Goal: Task Accomplishment & Management: Use online tool/utility

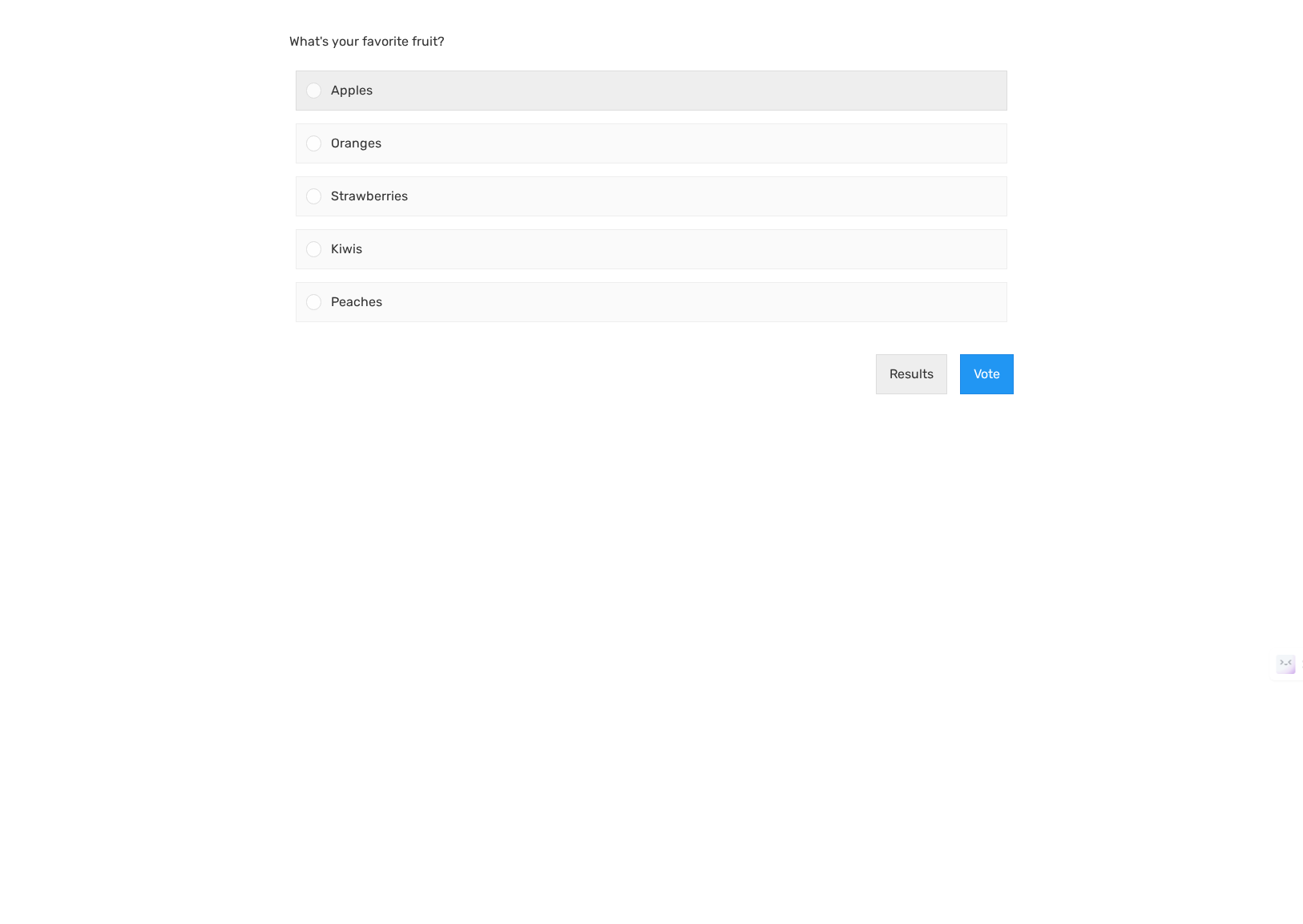
click at [304, 91] on div at bounding box center [308, 90] width 25 height 39
click at [314, 91] on input "Apples" at bounding box center [314, 91] width 0 height 0
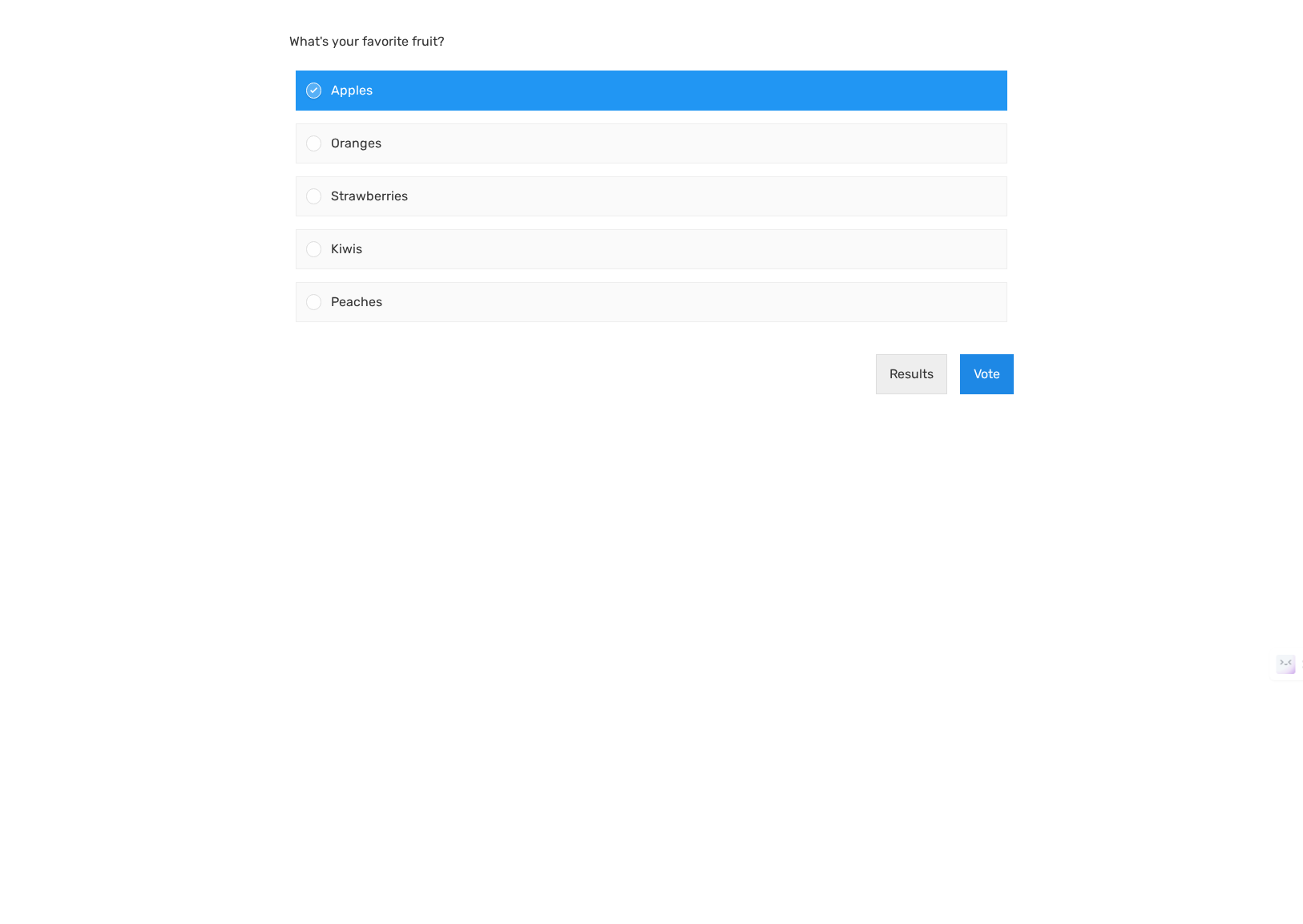
click at [1001, 380] on button "Vote" at bounding box center [987, 374] width 54 height 40
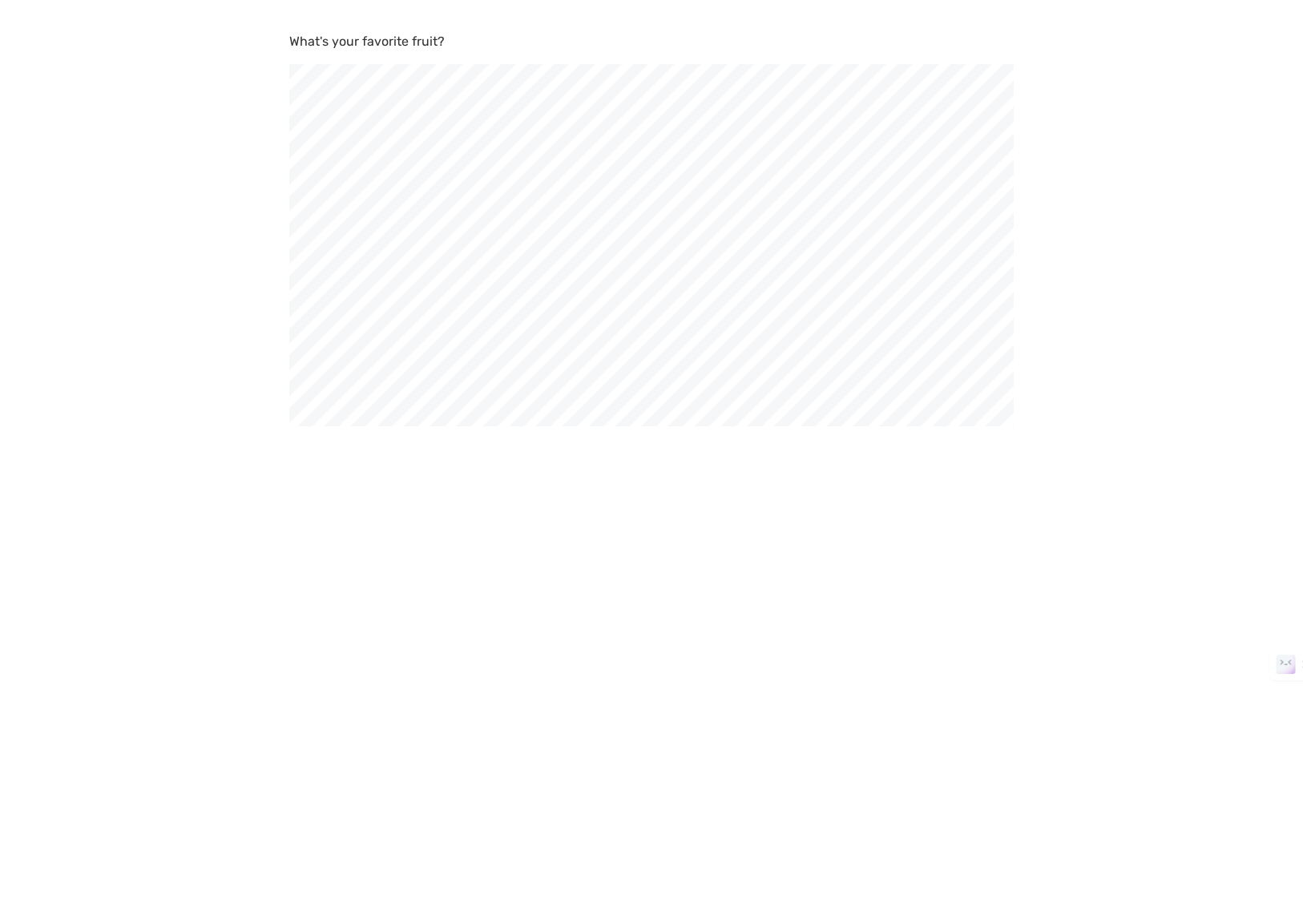
scroll to position [924, 1303]
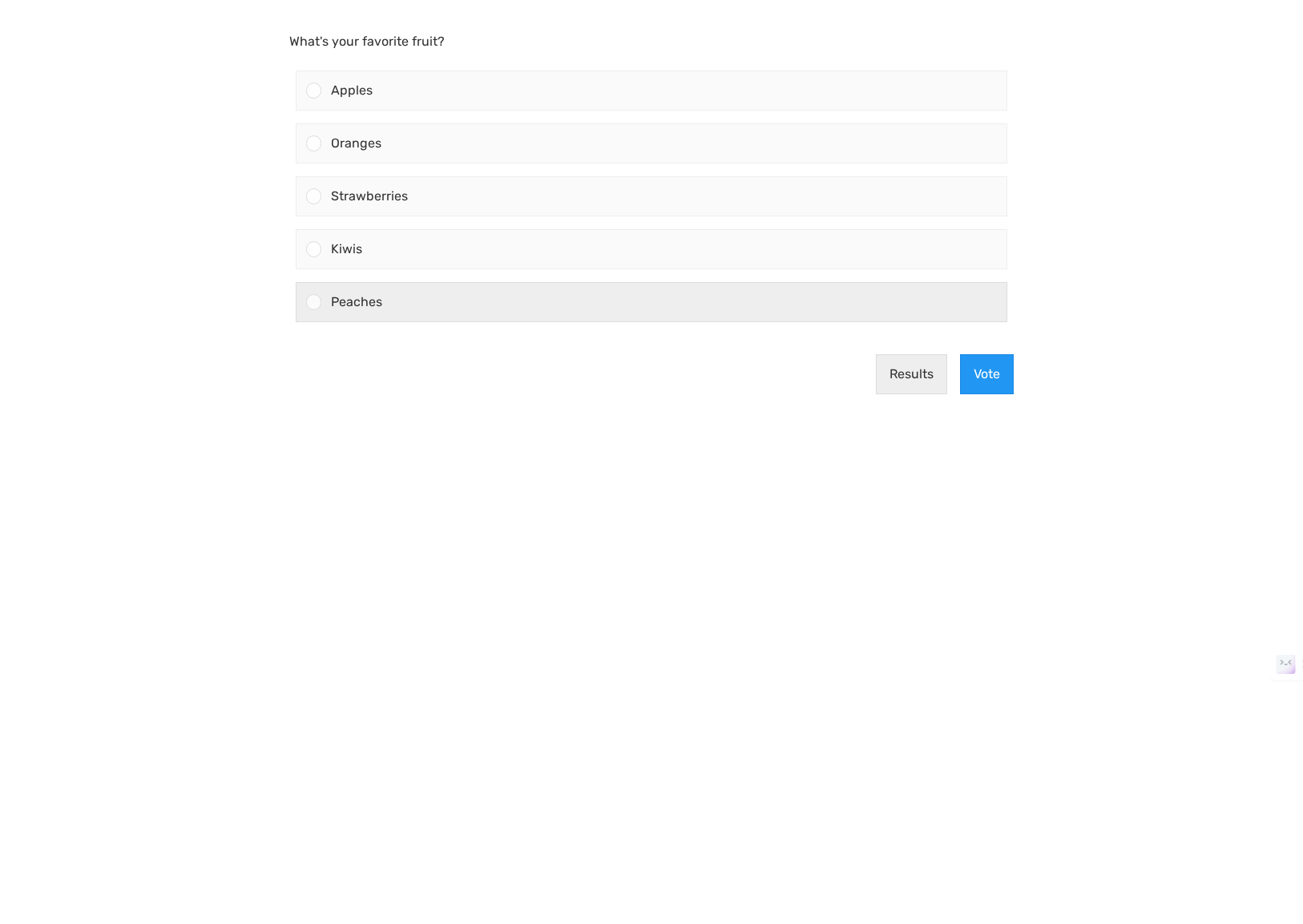
click at [361, 308] on span "Peaches" at bounding box center [356, 301] width 51 height 15
click at [314, 302] on input "Peaches" at bounding box center [314, 302] width 0 height 0
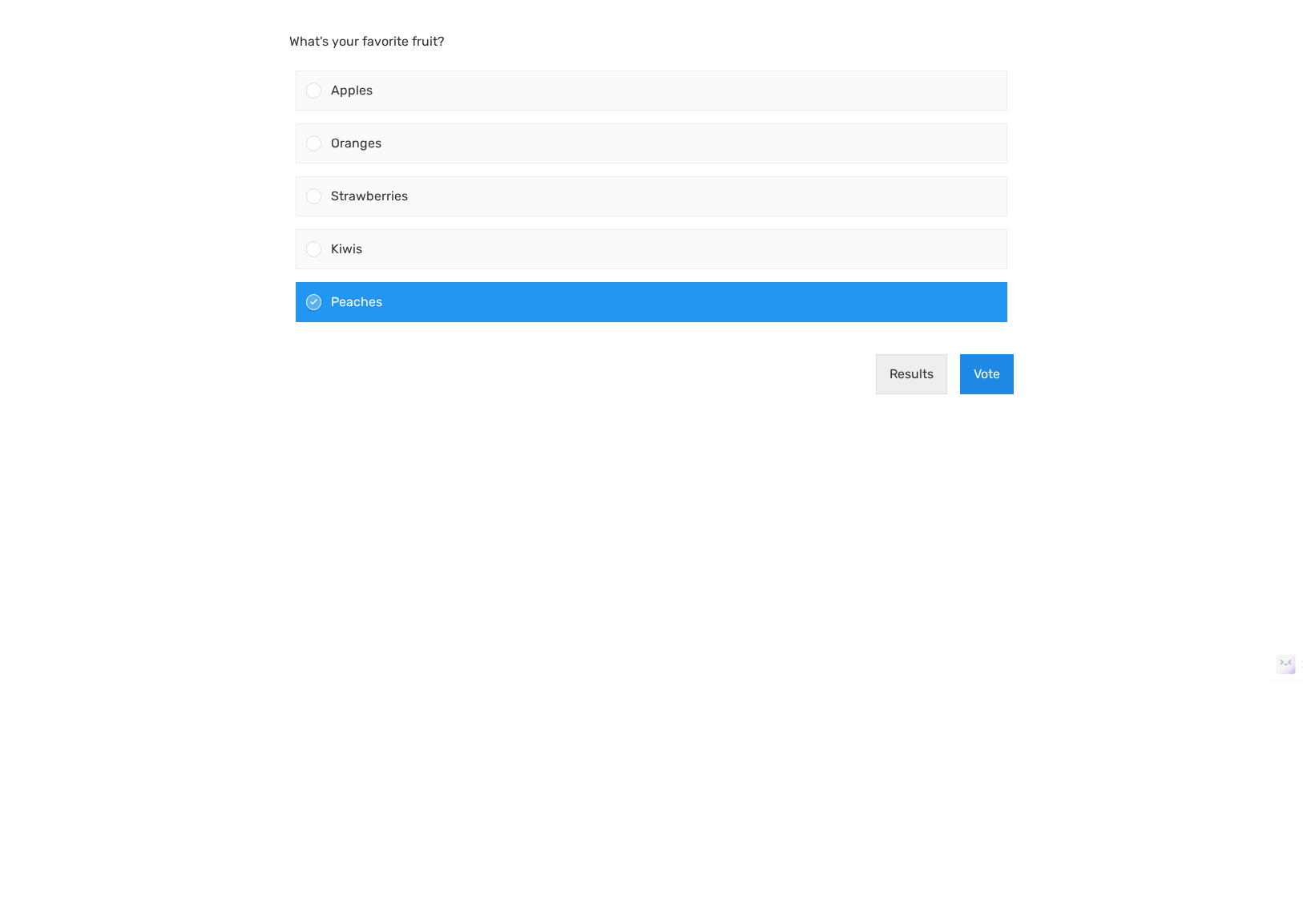
click at [982, 383] on button "Vote" at bounding box center [987, 374] width 54 height 40
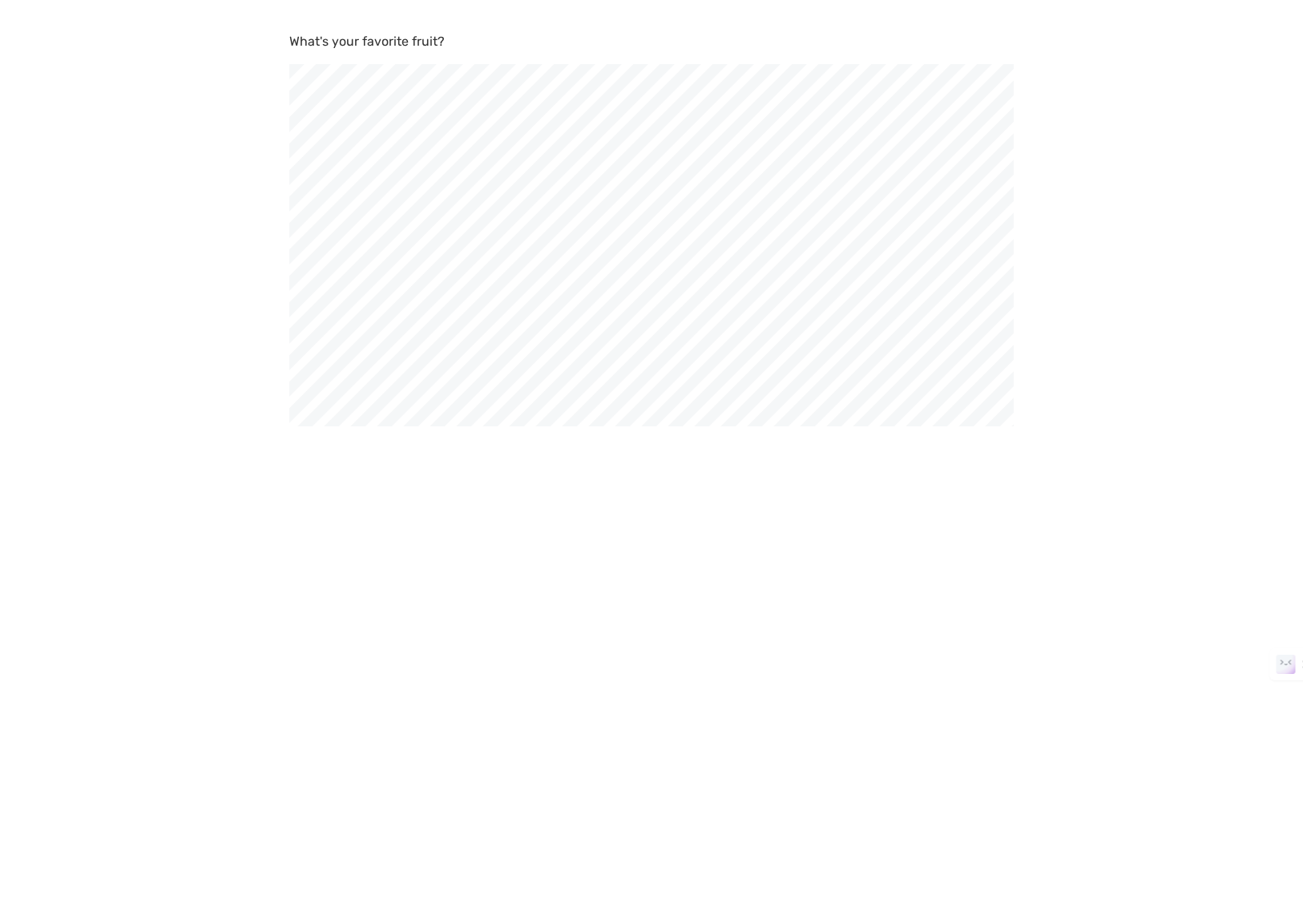
scroll to position [924, 1303]
